Goal: Find specific page/section: Find specific page/section

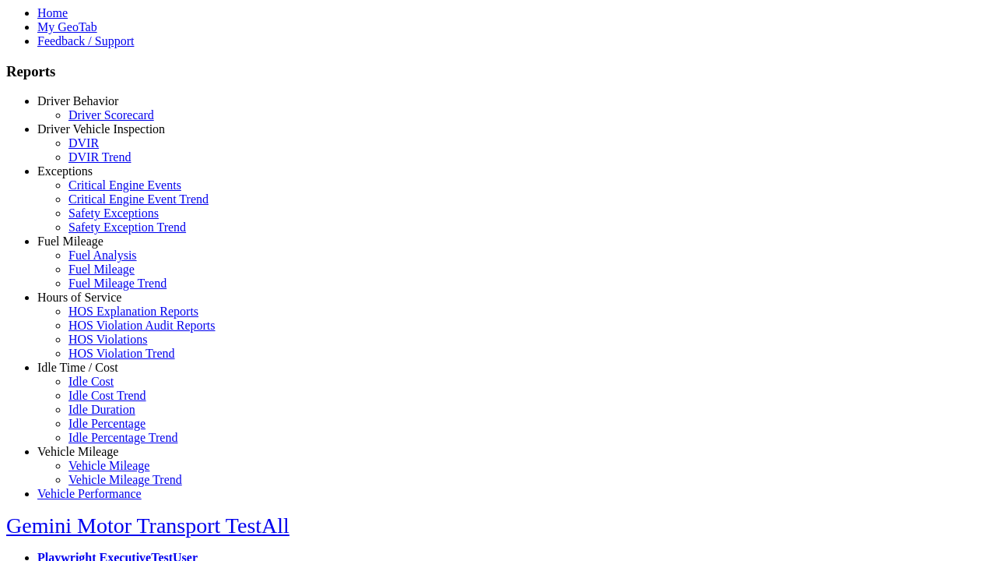
click at [90, 304] on link "Hours of Service" at bounding box center [79, 296] width 84 height 13
click at [101, 318] on link "HOS Explanation Reports" at bounding box center [134, 310] width 130 height 13
